Goal: Information Seeking & Learning: Learn about a topic

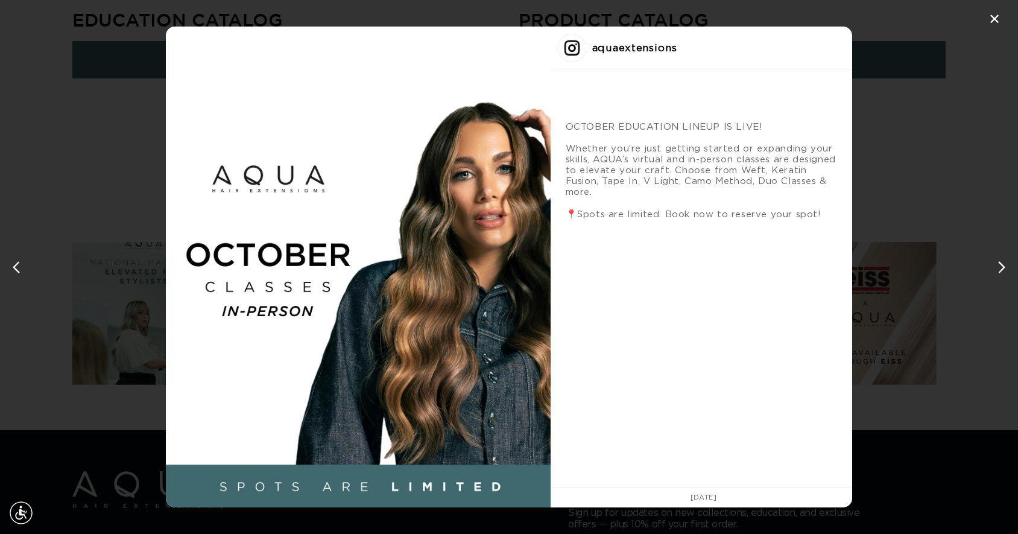
scroll to position [0, 1865]
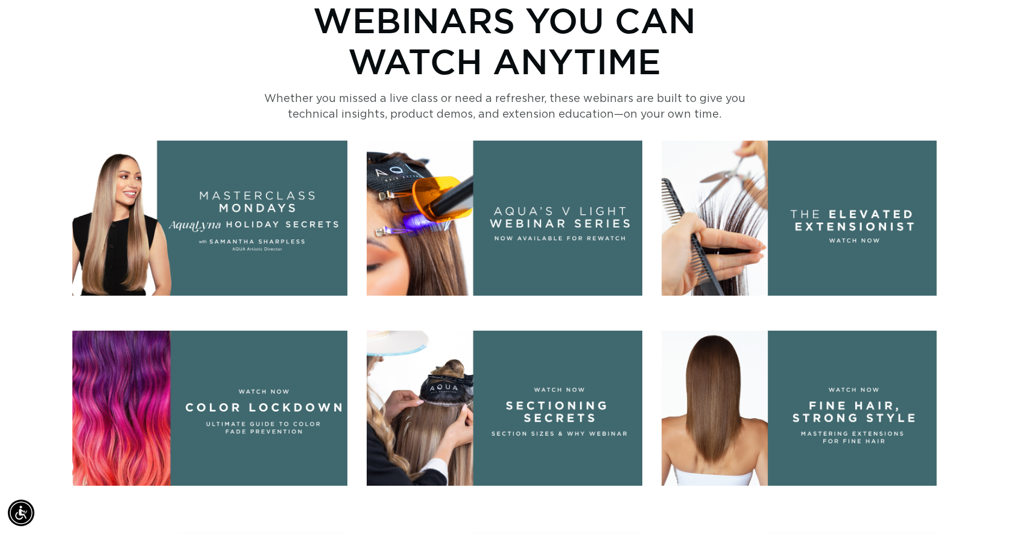
scroll to position [0, 1847]
